Goal: Task Accomplishment & Management: Use online tool/utility

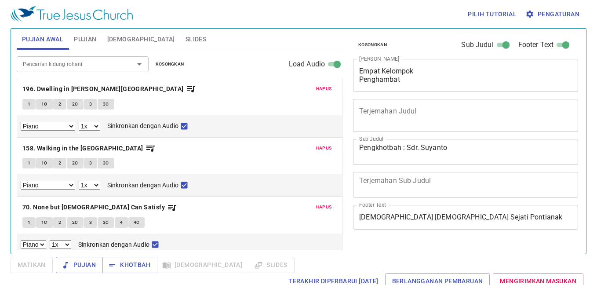
select select "1"
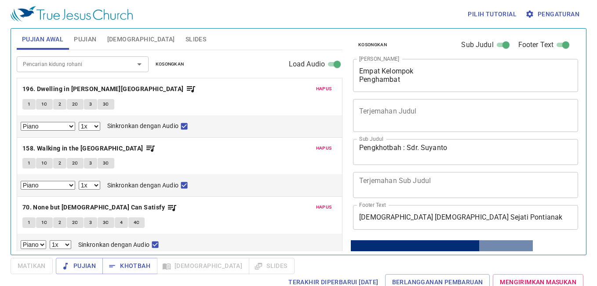
click at [175, 62] on span "Kosongkan" at bounding box center [170, 64] width 29 height 8
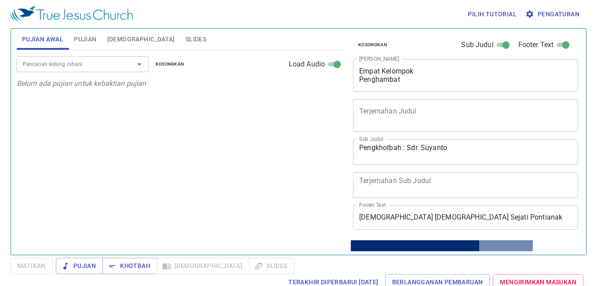
click at [75, 43] on span "Pujian" at bounding box center [85, 39] width 22 height 11
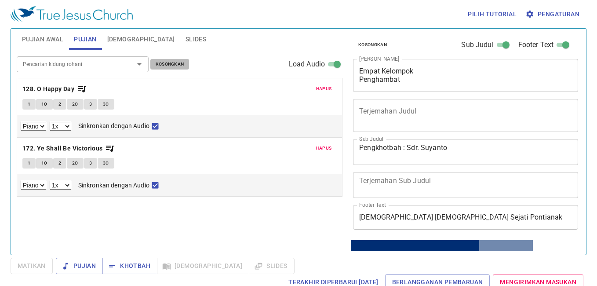
click at [172, 63] on span "Kosongkan" at bounding box center [170, 64] width 29 height 8
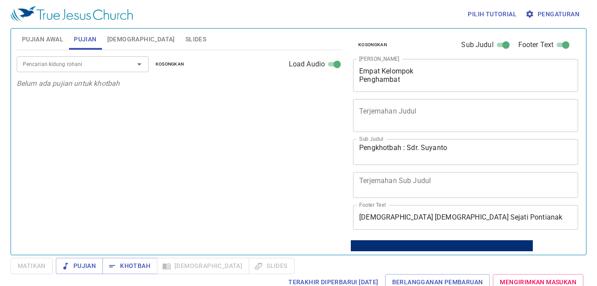
click at [103, 62] on input "Pencarian kidung rohani" at bounding box center [69, 64] width 101 height 10
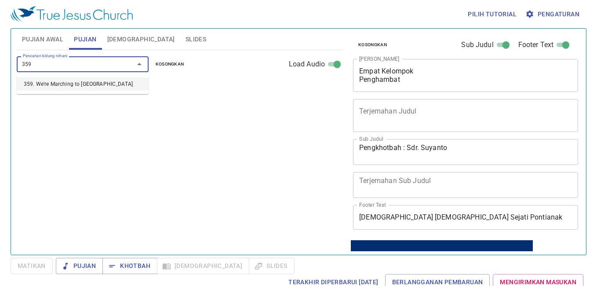
type input "359. We're Marching to [GEOGRAPHIC_DATA]"
select select "1"
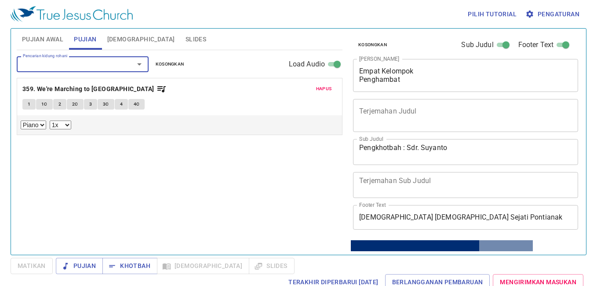
click at [50, 36] on span "Pujian Awal" at bounding box center [42, 39] width 41 height 11
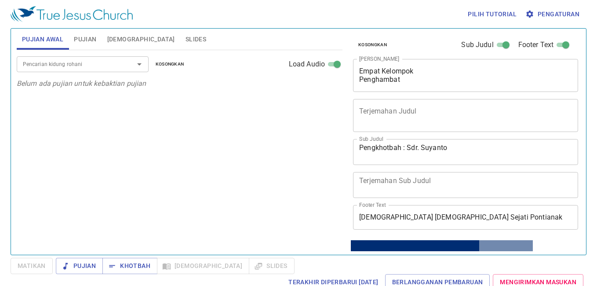
click at [80, 40] on span "Pujian" at bounding box center [85, 39] width 22 height 11
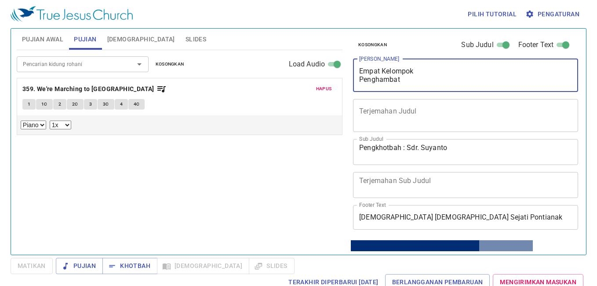
drag, startPoint x: 511, startPoint y: 79, endPoint x: 358, endPoint y: 55, distance: 154.8
click at [358, 55] on div "Kosongkan Sub Judul Footer Text Judul Khotbah Empat Kelompok Penghambat x Judul…" at bounding box center [464, 134] width 231 height 210
click at [465, 148] on textarea "Pengkhotbah : Sdr. Suyanto" at bounding box center [465, 151] width 213 height 17
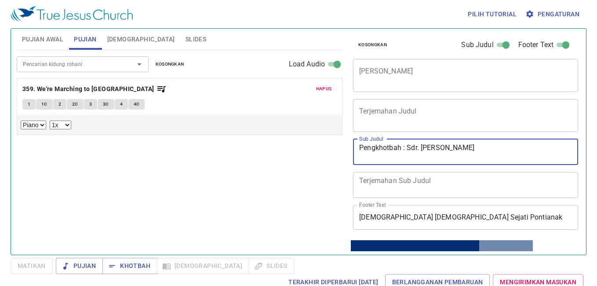
click at [42, 42] on span "Pujian Awal" at bounding box center [42, 39] width 41 height 11
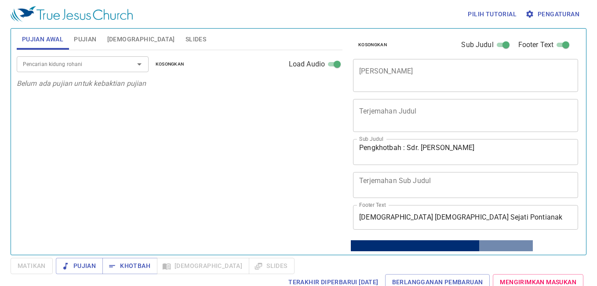
click at [439, 148] on textarea "Pengkhotbah : Sdr. David Cherry" at bounding box center [465, 151] width 213 height 17
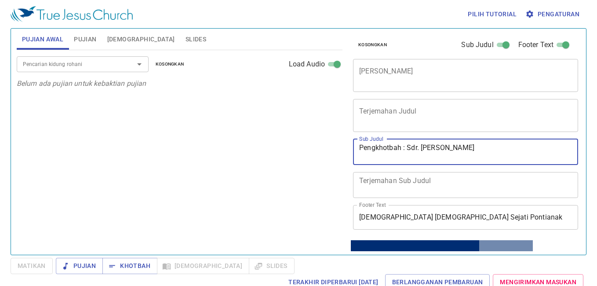
click at [469, 149] on textarea "Pengkhotbah : Sdr. David Cherry" at bounding box center [465, 151] width 213 height 17
drag, startPoint x: 488, startPoint y: 149, endPoint x: 463, endPoint y: 154, distance: 24.7
click at [463, 154] on textarea "Pengkhotbah : Sdr. David Cherry C. H." at bounding box center [465, 151] width 213 height 17
type textarea "Pengkhotbah : Sdr. David Cherry"
click at [87, 41] on span "Pujian" at bounding box center [85, 39] width 22 height 11
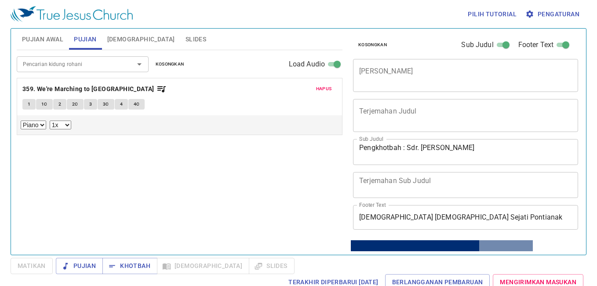
click at [29, 106] on span "1" at bounding box center [29, 104] width 3 height 8
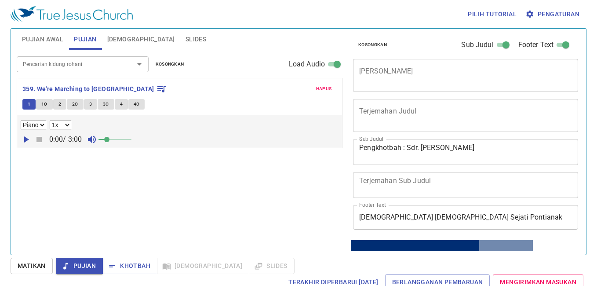
click at [560, 16] on span "Pengaturan" at bounding box center [553, 14] width 52 height 11
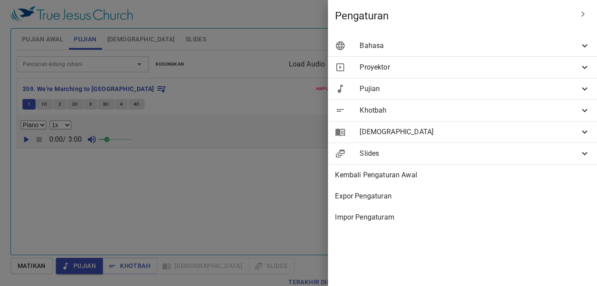
click at [430, 48] on span "Bahasa" at bounding box center [470, 45] width 220 height 11
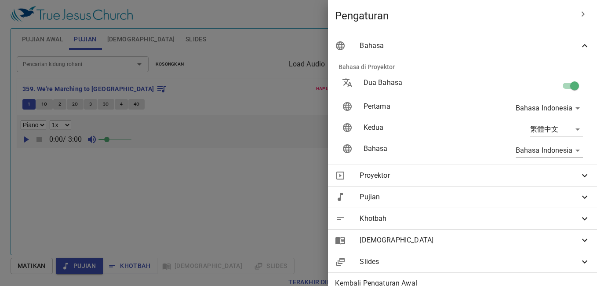
click at [562, 81] on input "checkbox" at bounding box center [575, 87] width 50 height 17
checkbox input "false"
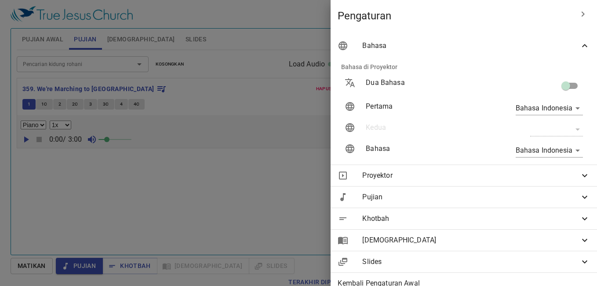
click at [124, 96] on div at bounding box center [298, 143] width 597 height 286
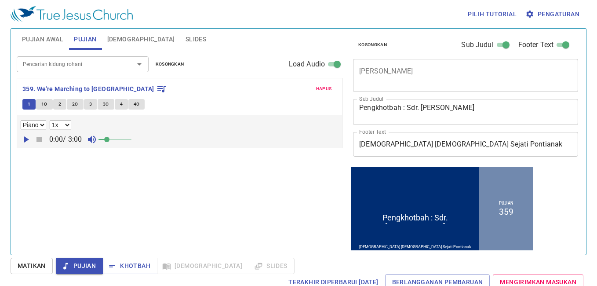
click at [40, 264] on span "Matikan" at bounding box center [32, 265] width 28 height 11
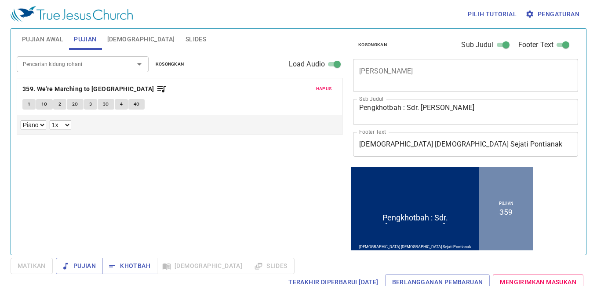
click at [27, 107] on button "1" at bounding box center [28, 104] width 13 height 11
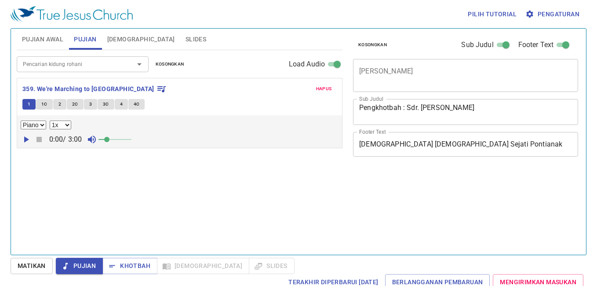
select select "1"
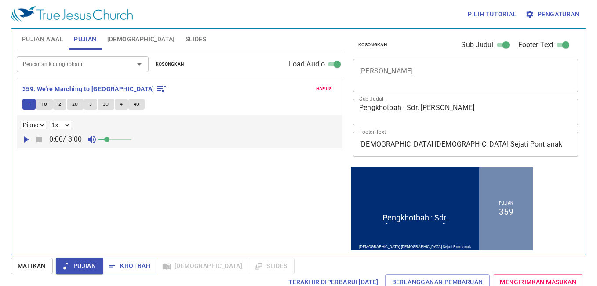
click at [35, 269] on span "Matikan" at bounding box center [32, 265] width 28 height 11
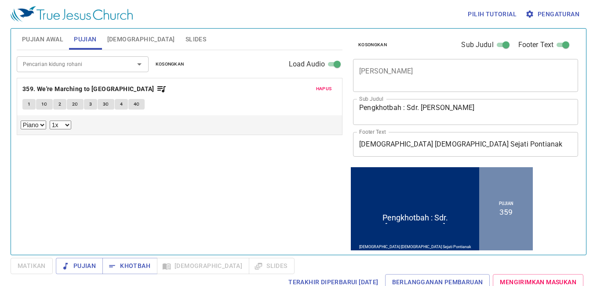
click at [40, 42] on span "Pujian Awal" at bounding box center [42, 39] width 41 height 11
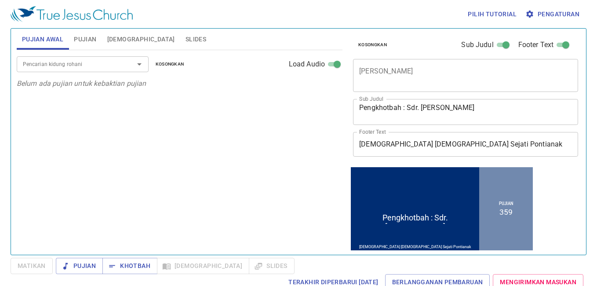
click at [51, 63] on input "Pencarian kidung rohani" at bounding box center [69, 64] width 101 height 10
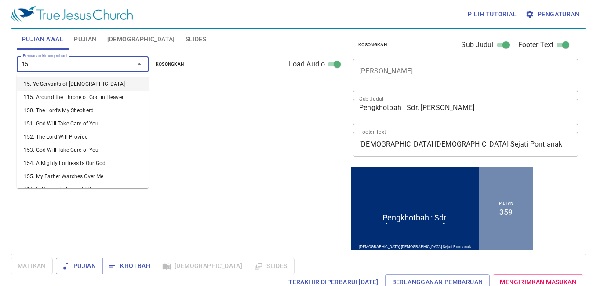
type input "156"
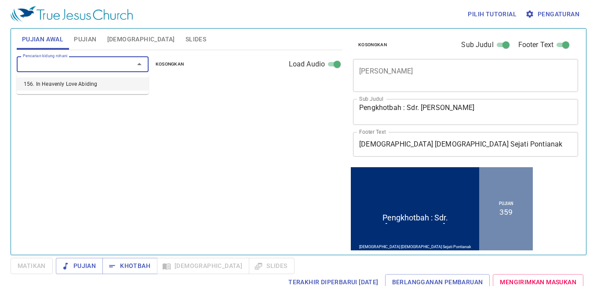
select select "1"
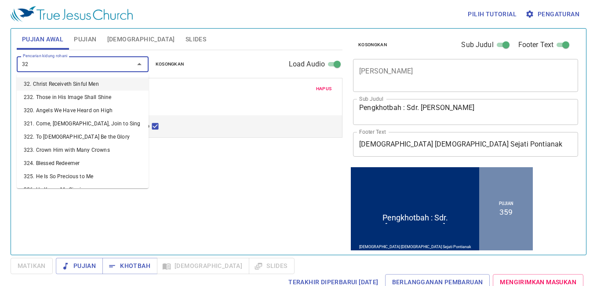
type input "327"
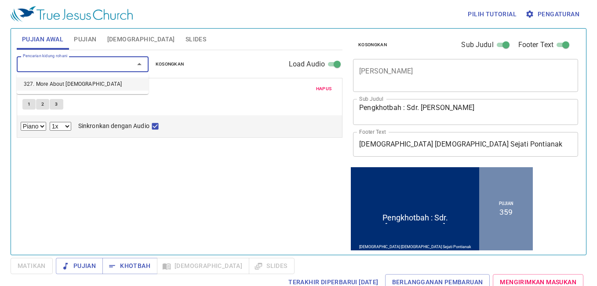
select select "1"
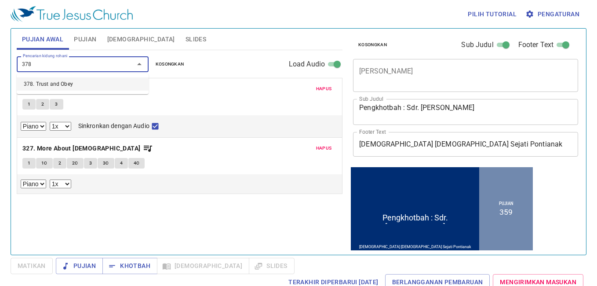
type input "378. Trust and Obey"
select select "1"
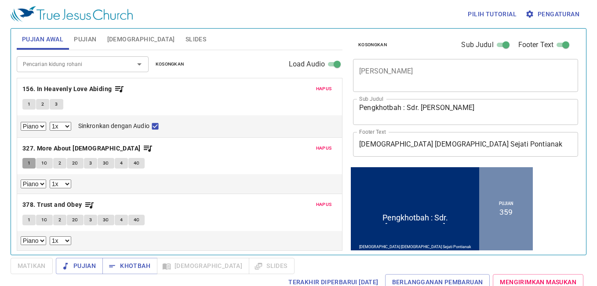
click at [27, 162] on button "1" at bounding box center [28, 163] width 13 height 11
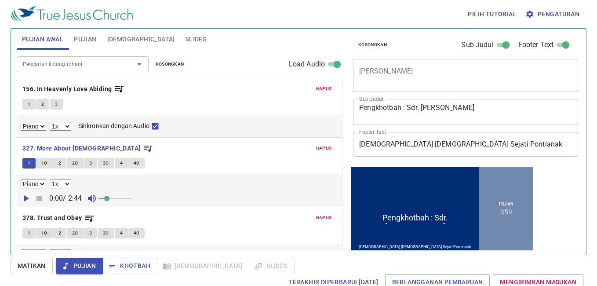
click at [46, 267] on button "Matikan" at bounding box center [32, 266] width 42 height 16
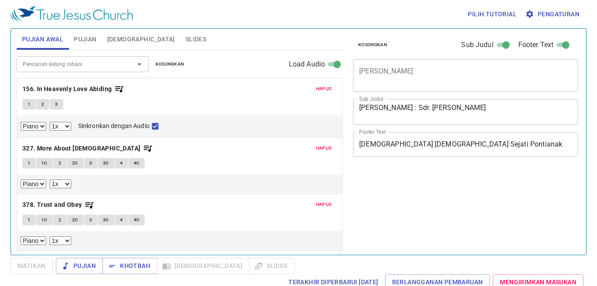
select select "1"
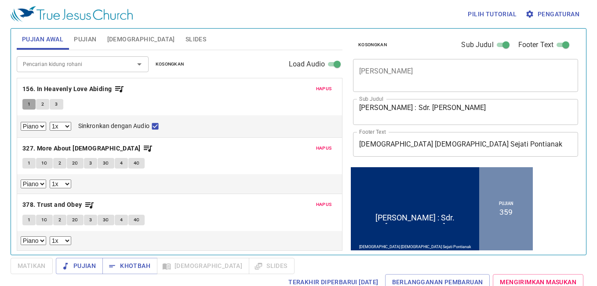
click at [25, 105] on button "1" at bounding box center [28, 104] width 13 height 11
checkbox input "false"
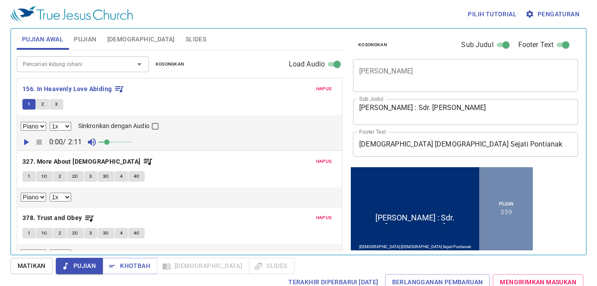
click at [25, 262] on span "Matikan" at bounding box center [32, 265] width 28 height 11
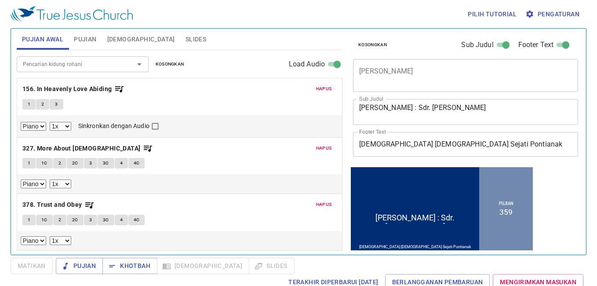
click at [84, 37] on span "Pujian" at bounding box center [85, 39] width 22 height 11
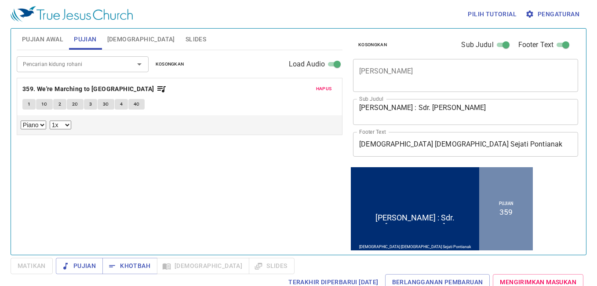
click at [193, 200] on div "Pencarian kidung rohani Pencarian kidung rohani Kosongkan Load Audio Hapus 359.…" at bounding box center [180, 148] width 326 height 197
click at [186, 36] on span "Slides" at bounding box center [196, 39] width 21 height 11
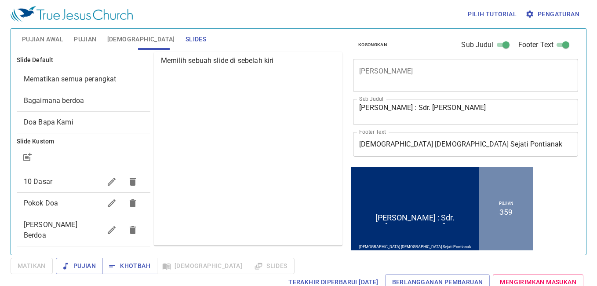
click at [51, 35] on span "Pujian Awal" at bounding box center [42, 39] width 41 height 11
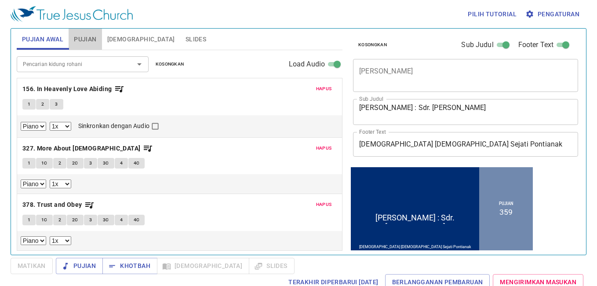
click at [88, 38] on span "Pujian" at bounding box center [85, 39] width 22 height 11
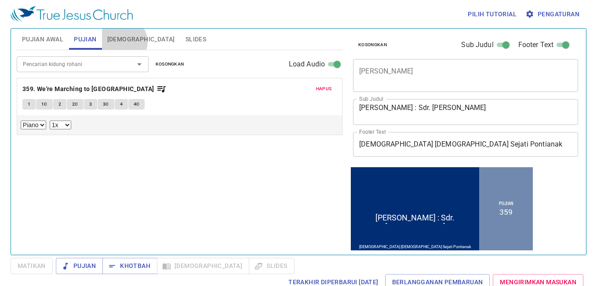
click at [123, 42] on span "Alkitab" at bounding box center [141, 39] width 68 height 11
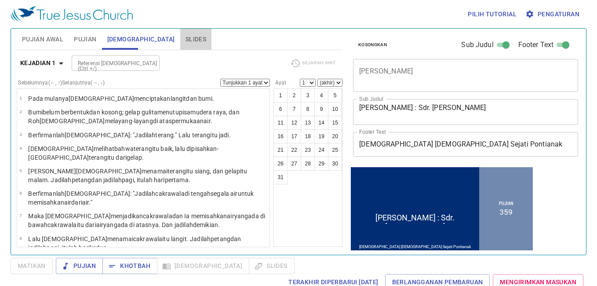
click at [186, 36] on span "Slides" at bounding box center [196, 39] width 21 height 11
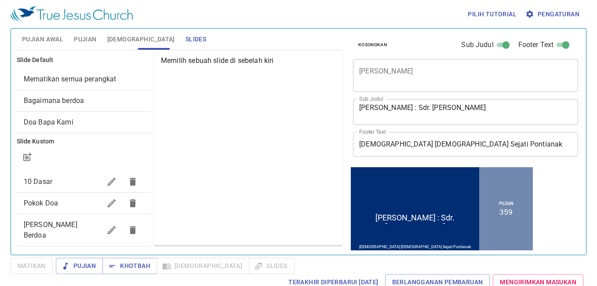
click at [399, 81] on textarea "[PERSON_NAME]" at bounding box center [465, 75] width 213 height 17
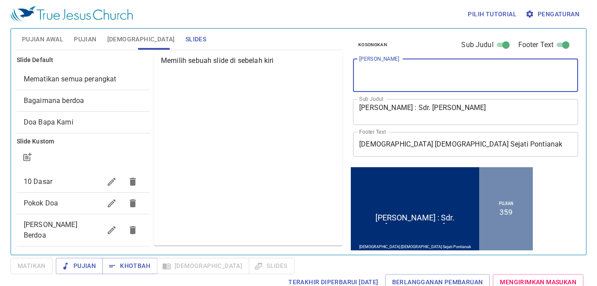
click at [73, 103] on span "Bagaimana berdoa" at bounding box center [54, 100] width 60 height 8
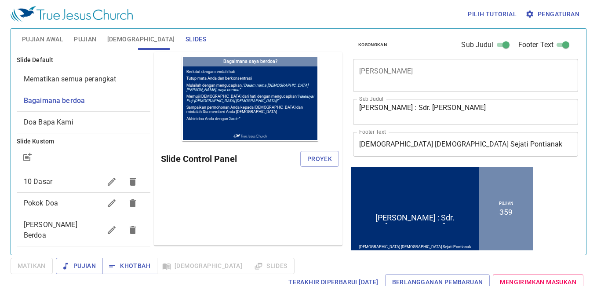
click at [106, 117] on span "Doa Bapa Kami" at bounding box center [84, 122] width 120 height 11
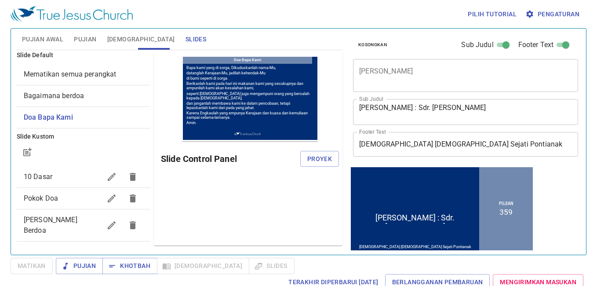
scroll to position [19, 0]
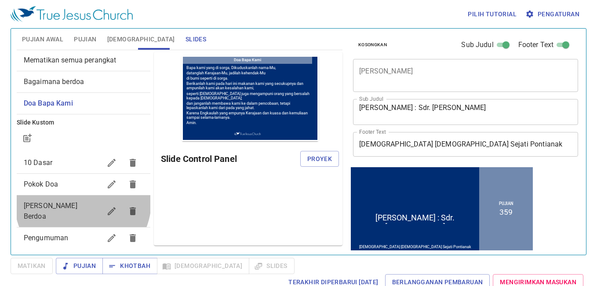
click at [83, 202] on span "[PERSON_NAME]" at bounding box center [62, 210] width 77 height 21
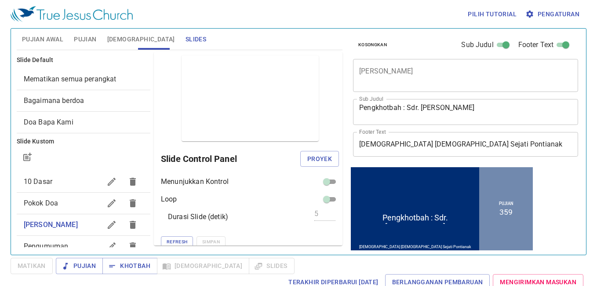
scroll to position [19, 0]
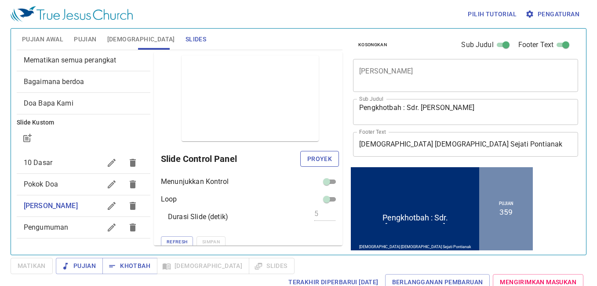
click at [312, 159] on span "Proyek" at bounding box center [319, 158] width 25 height 11
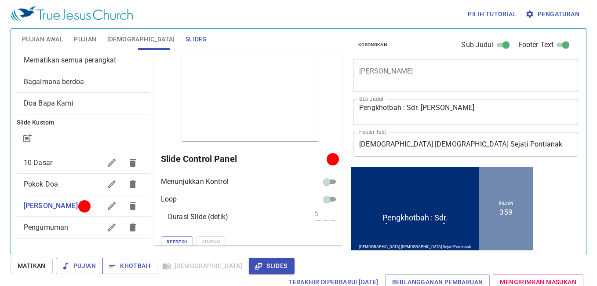
click at [123, 269] on span "Khotbah" at bounding box center [129, 265] width 41 height 11
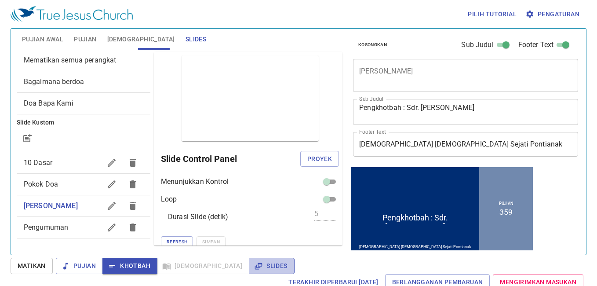
click at [256, 267] on span "Slides" at bounding box center [271, 265] width 31 height 11
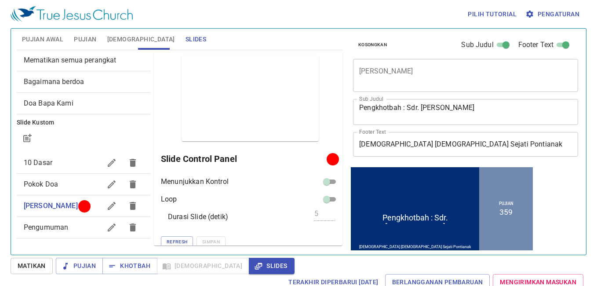
click at [371, 73] on textarea "[PERSON_NAME]" at bounding box center [465, 75] width 213 height 17
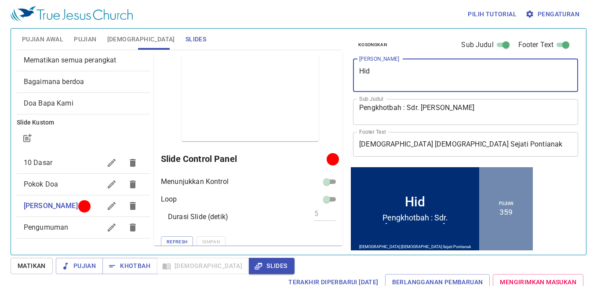
type textarea "Hidu"
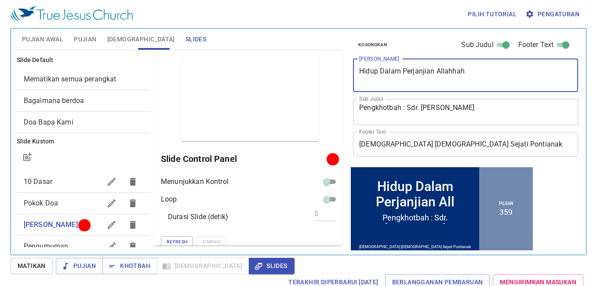
scroll to position [19, 0]
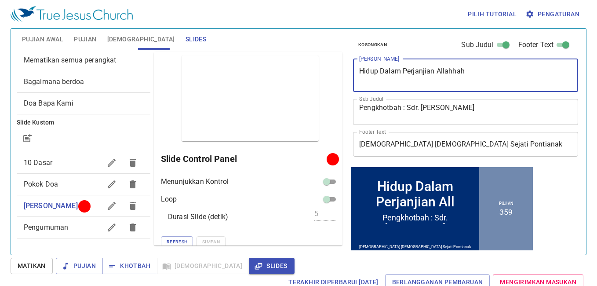
type textarea "Hidup Dalam Perjanjian Allahhaha"
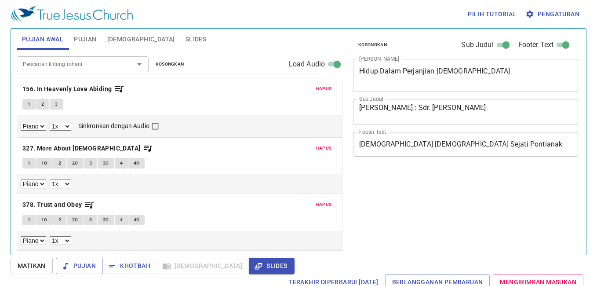
select select "1"
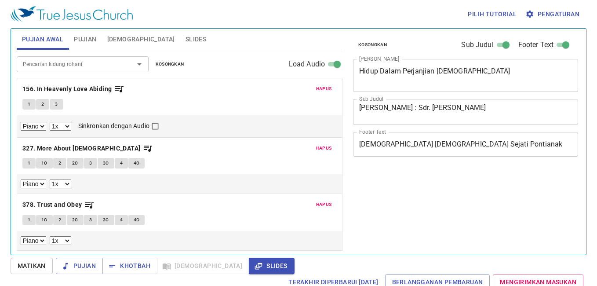
select select "1"
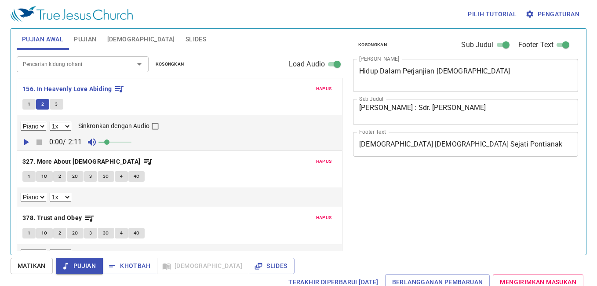
select select "1"
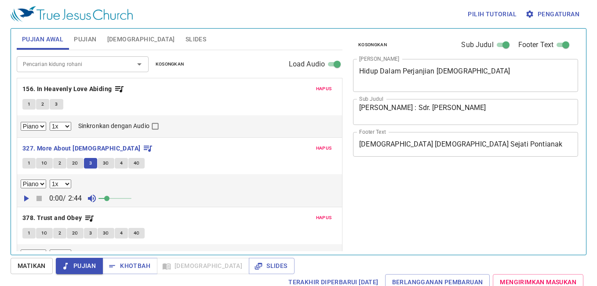
select select "1"
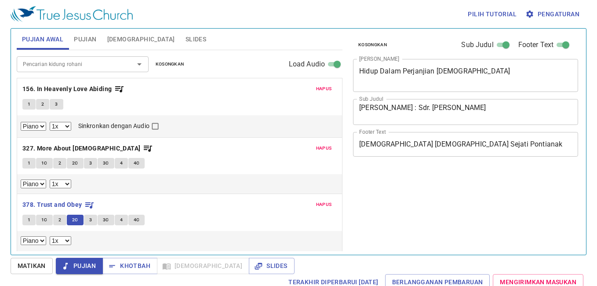
select select "1"
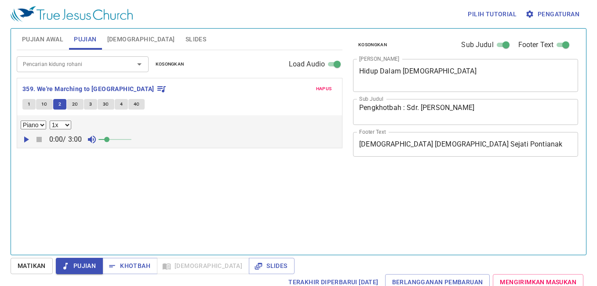
select select "1"
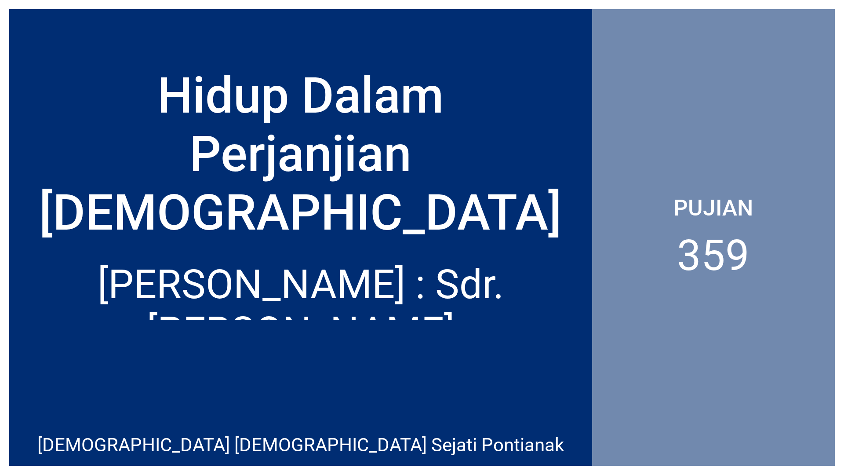
drag, startPoint x: 0, startPoint y: 0, endPoint x: 285, endPoint y: 53, distance: 290.2
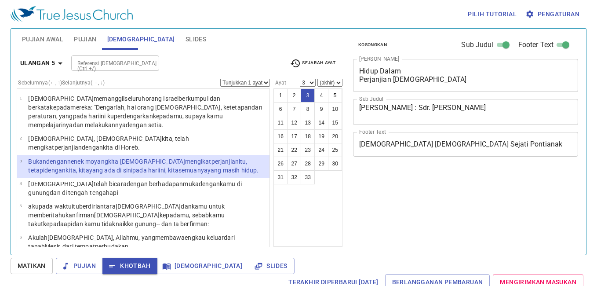
select select "3"
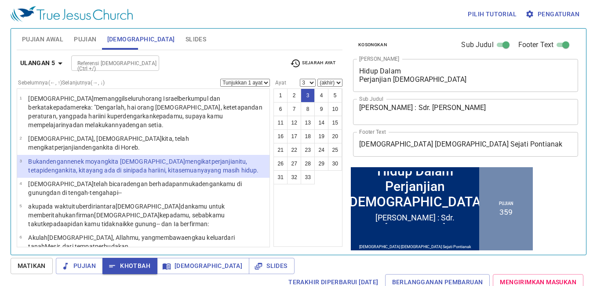
scroll to position [18, 0]
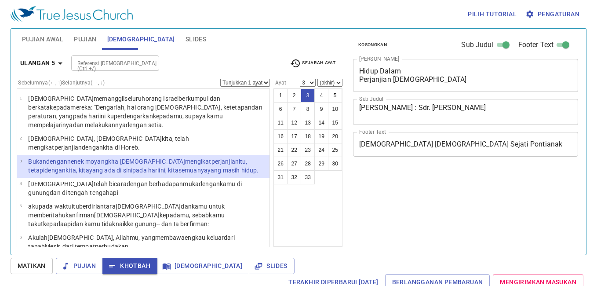
select select "3"
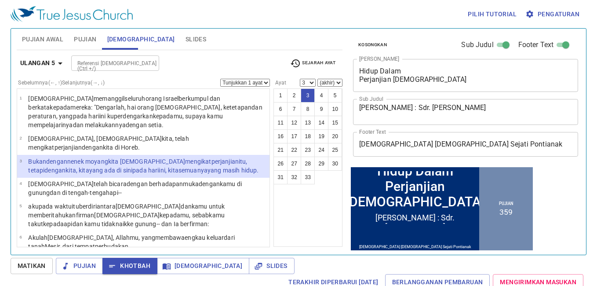
scroll to position [18, 0]
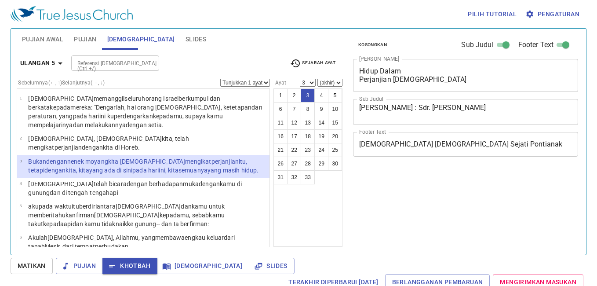
select select "3"
select select "1"
select select "3"
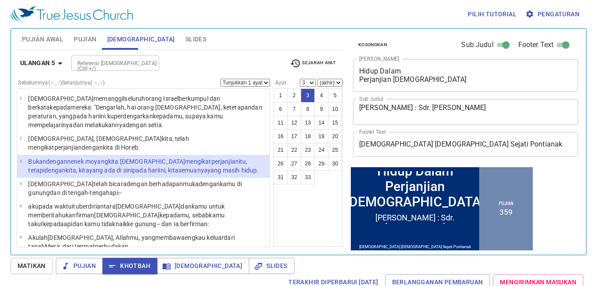
click at [42, 33] on button "Pujian Awal" at bounding box center [43, 39] width 52 height 21
click at [48, 39] on span "Pujian Awal" at bounding box center [42, 39] width 41 height 11
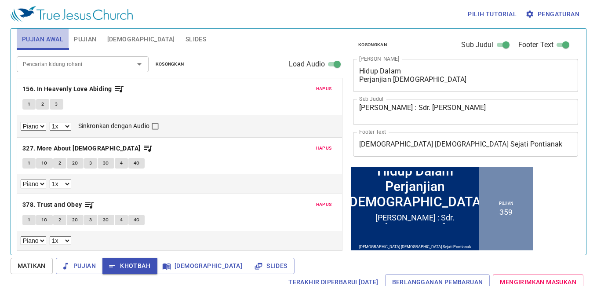
click at [49, 41] on span "Pujian Awal" at bounding box center [42, 39] width 41 height 11
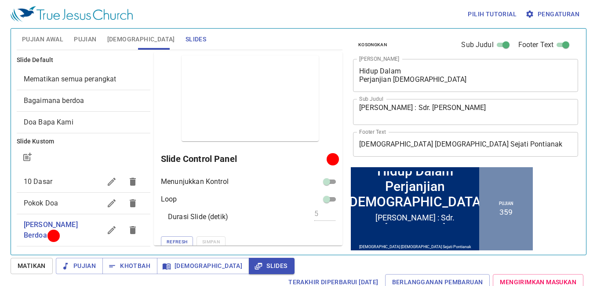
scroll to position [61, 0]
